Goal: Information Seeking & Learning: Find specific fact

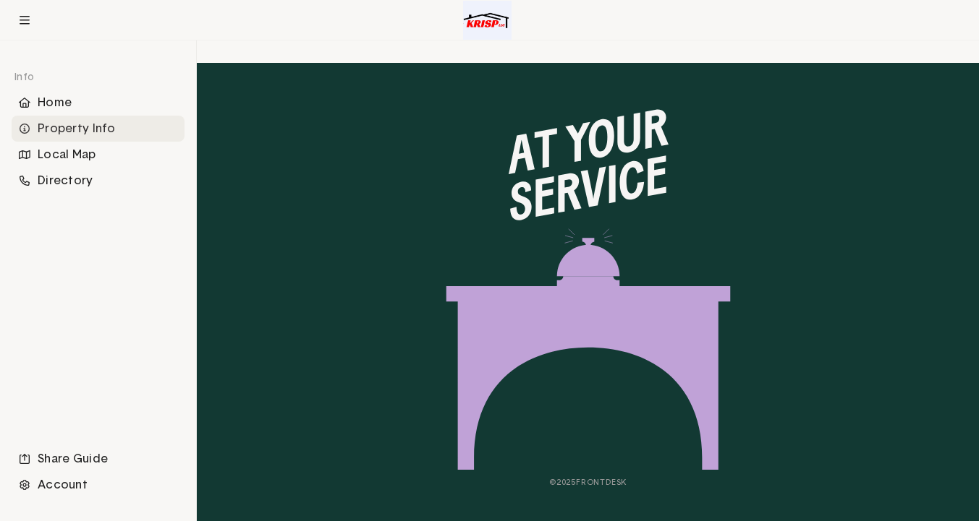
scroll to position [848, 0]
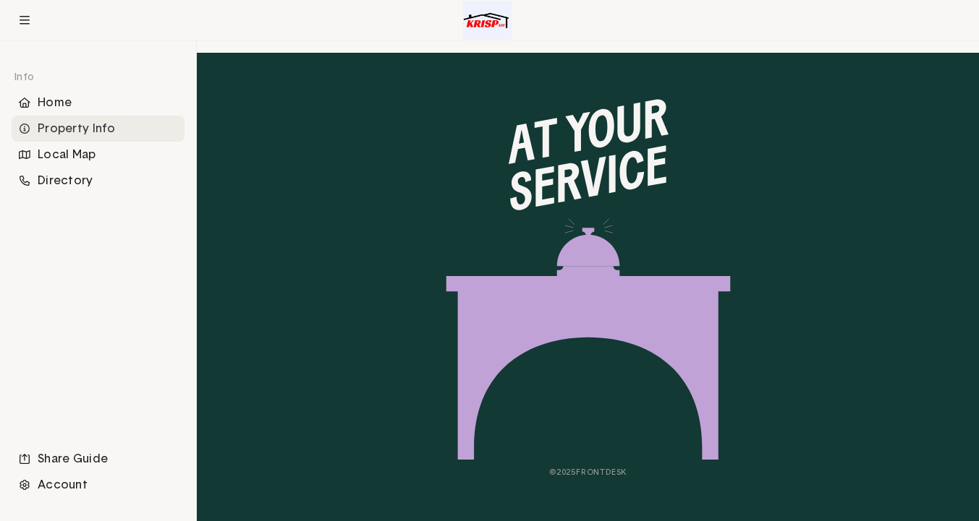
click at [537, 289] on img at bounding box center [588, 278] width 285 height 365
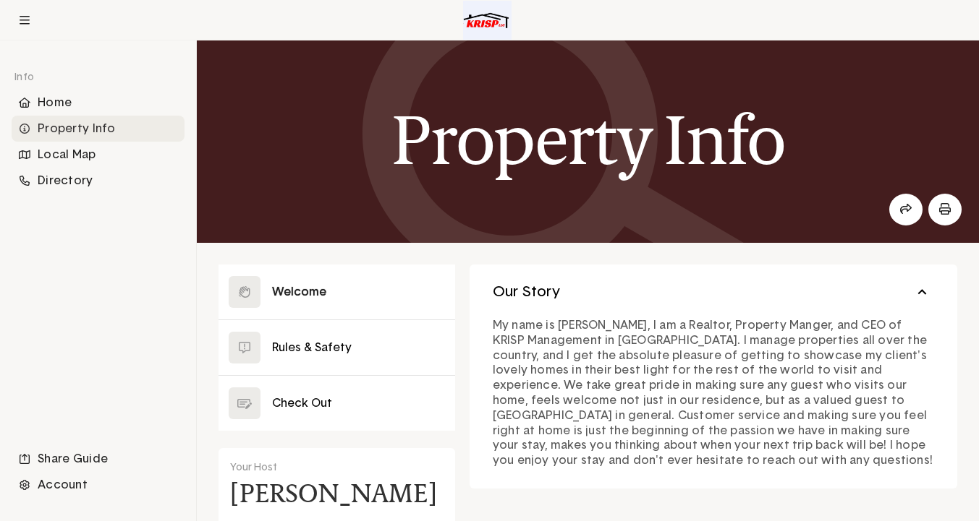
scroll to position [14, 0]
click at [46, 98] on div "Home" at bounding box center [98, 103] width 173 height 26
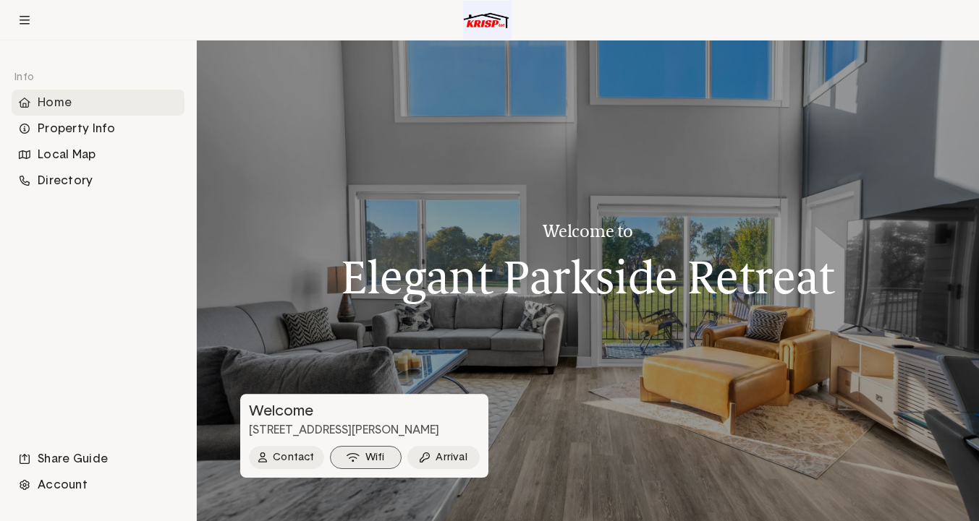
click at [367, 458] on button "Wifi" at bounding box center [366, 457] width 72 height 23
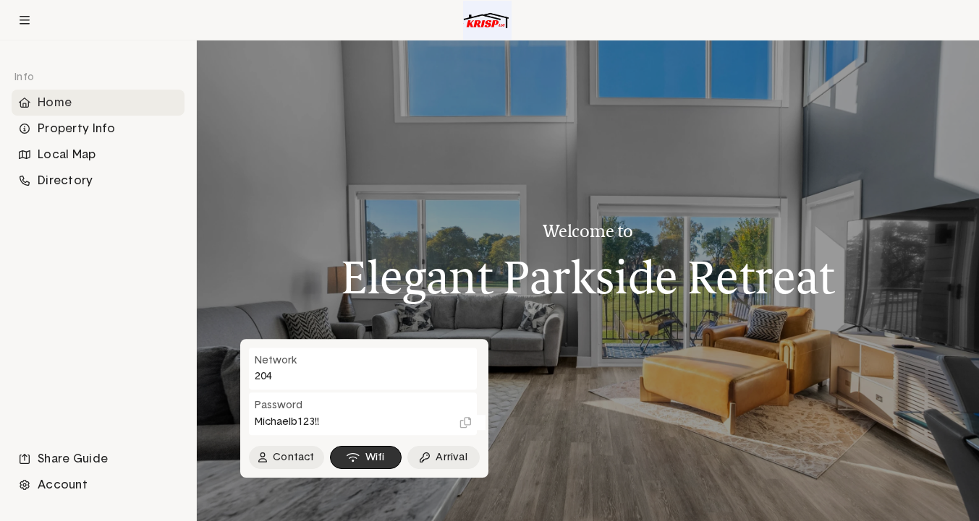
drag, startPoint x: 254, startPoint y: 422, endPoint x: 338, endPoint y: 425, distance: 83.9
click at [338, 425] on div "Password [SECURITY_DATA]" at bounding box center [363, 414] width 228 height 42
click at [378, 260] on h1 "Elegant Parkside Retreat" at bounding box center [587, 277] width 493 height 51
drag, startPoint x: 333, startPoint y: 417, endPoint x: 323, endPoint y: 422, distance: 10.7
click at [323, 422] on div "Password [SECURITY_DATA]" at bounding box center [363, 414] width 228 height 42
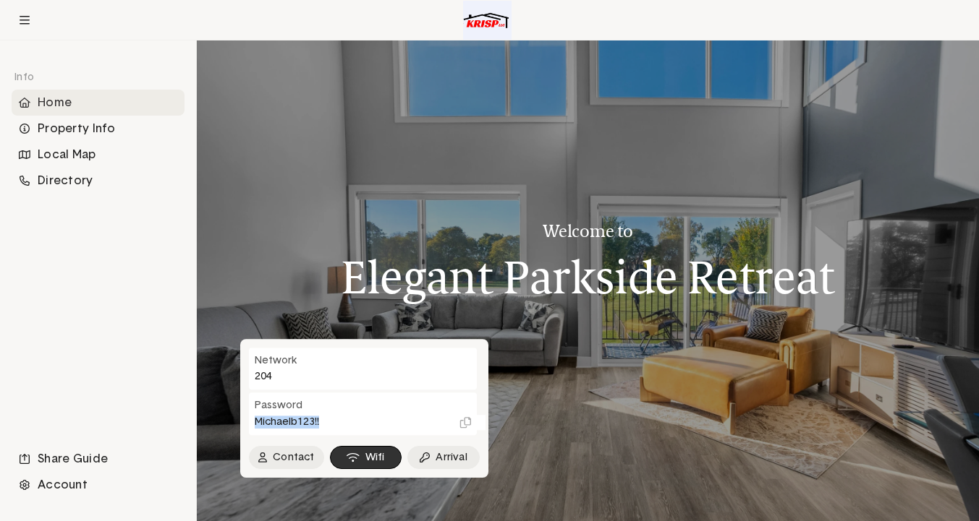
copy div "Michaelb123!!"
click at [383, 452] on button "Wifi" at bounding box center [366, 457] width 72 height 23
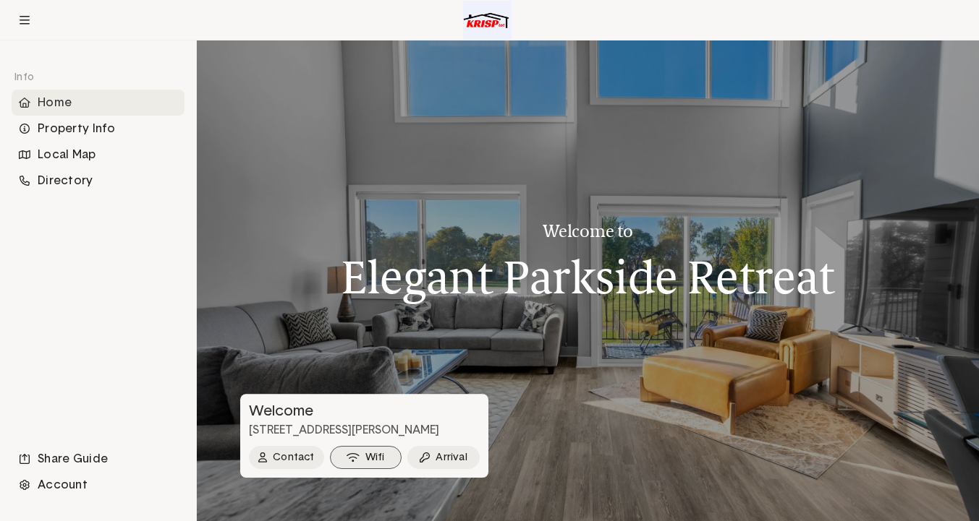
click at [371, 459] on button "Wifi" at bounding box center [366, 457] width 72 height 23
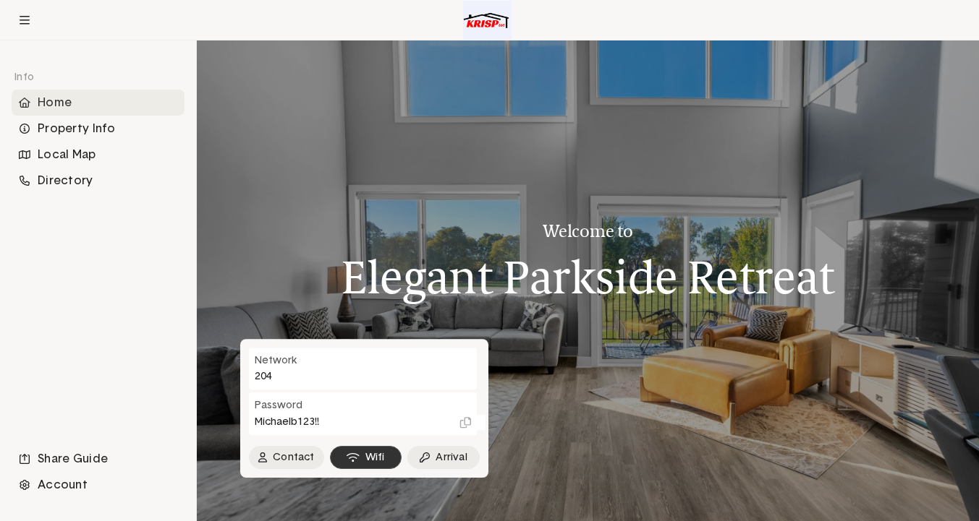
click at [378, 463] on button "Wifi" at bounding box center [366, 457] width 72 height 23
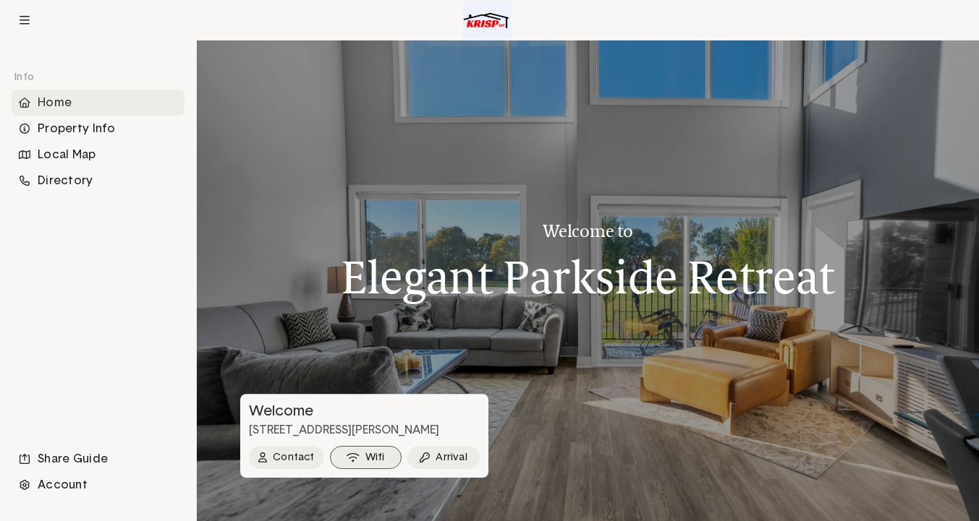
click at [378, 463] on button "Wifi" at bounding box center [366, 457] width 72 height 23
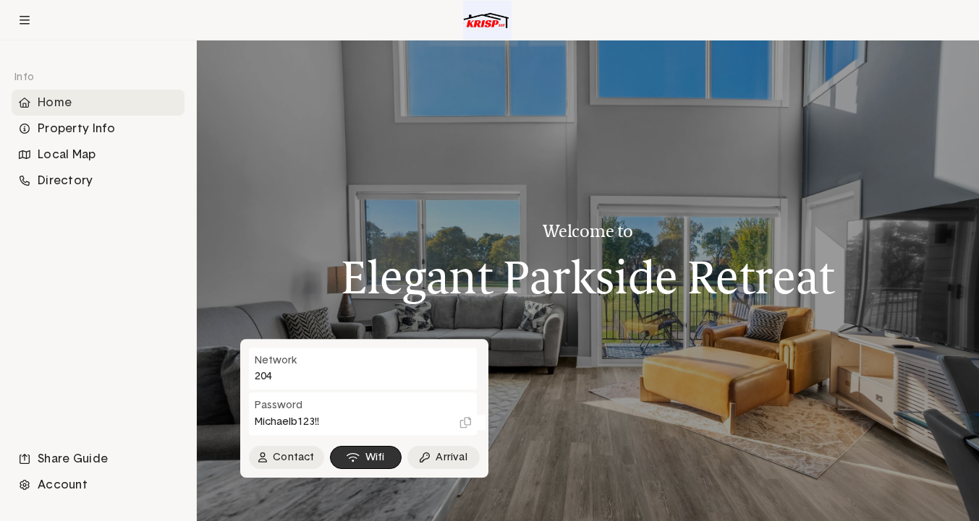
click at [323, 378] on div "Network 204" at bounding box center [363, 369] width 228 height 42
click at [286, 380] on div "Network 204" at bounding box center [363, 369] width 228 height 42
click at [137, 44] on div "Info Home Property Info Local Map Directory Share Guide Account" at bounding box center [98, 281] width 196 height 481
